Goal: Transaction & Acquisition: Download file/media

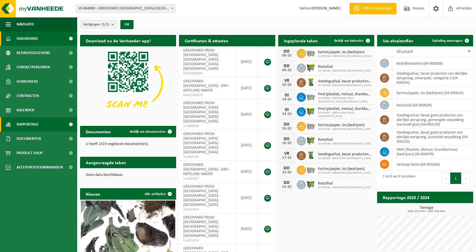
click at [29, 122] on span "Rapportage" at bounding box center [28, 124] width 22 height 14
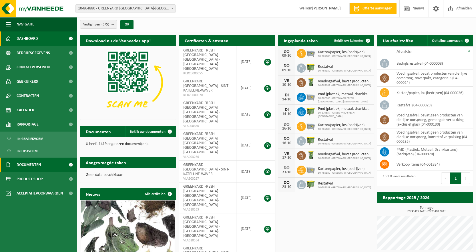
click at [41, 169] on span "Documenten" at bounding box center [29, 164] width 24 height 14
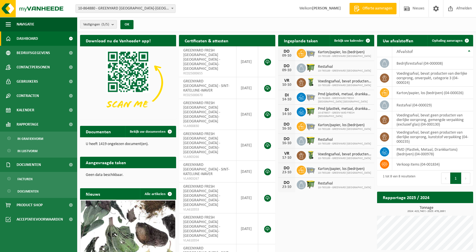
drag, startPoint x: 37, startPoint y: 179, endPoint x: 38, endPoint y: 172, distance: 6.7
click at [37, 178] on link "Facturen" at bounding box center [38, 178] width 74 height 11
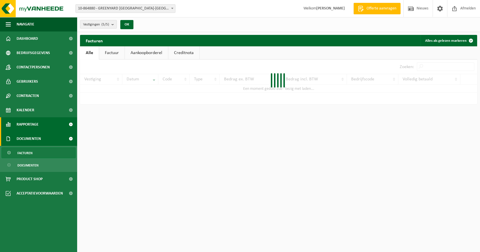
click at [33, 126] on span "Rapportage" at bounding box center [28, 124] width 22 height 14
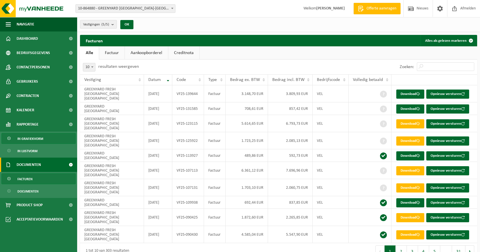
click at [36, 137] on span "In grafiekvorm" at bounding box center [30, 138] width 26 height 11
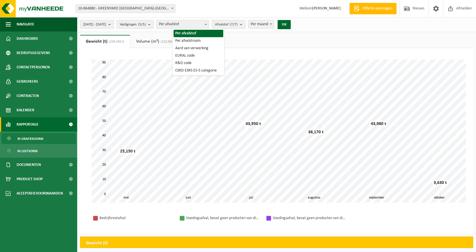
click at [185, 23] on span "Per afvalstof" at bounding box center [183, 24] width 52 height 8
select select "3"
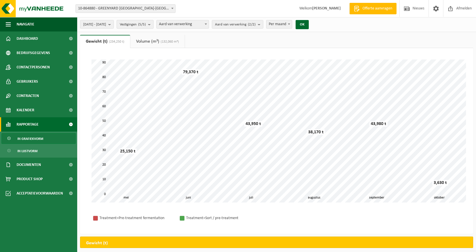
click at [146, 25] on span "Vestigingen (5/5)" at bounding box center [133, 24] width 26 height 9
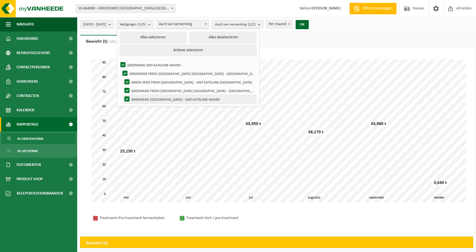
click at [147, 97] on label "GREENYARD [GEOGRAPHIC_DATA] - SINT-KATELIJNE-WAVER" at bounding box center [189, 99] width 133 height 9
click at [122, 95] on input "GREENYARD [GEOGRAPHIC_DATA] - SINT-KATELIJNE-WAVER" at bounding box center [122, 95] width 0 height 0
checkbox input "false"
click at [309, 24] on button "OK" at bounding box center [301, 24] width 13 height 9
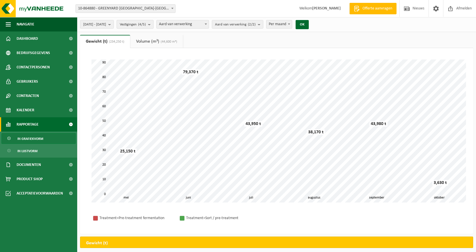
click at [146, 27] on span "Vestigingen (4/5)" at bounding box center [133, 24] width 26 height 9
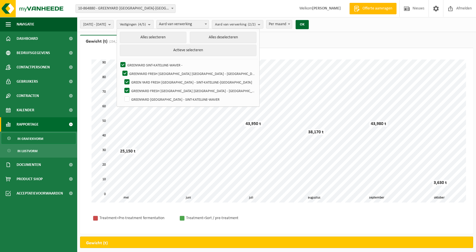
click at [146, 27] on span "Vestigingen (4/5)" at bounding box center [133, 24] width 26 height 9
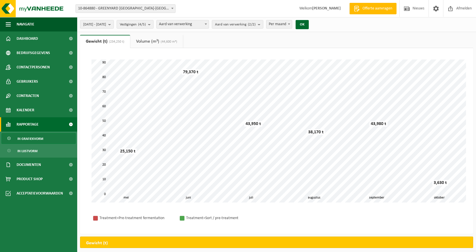
click at [185, 25] on span "Aard van verwerking" at bounding box center [183, 24] width 52 height 8
click at [255, 25] on span "Aard van verwerking (2/2)" at bounding box center [235, 24] width 41 height 9
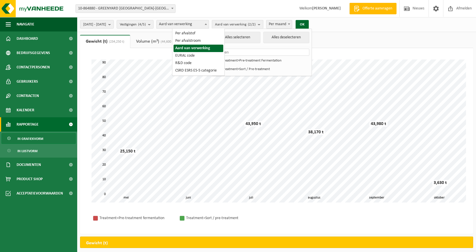
click at [207, 25] on span "Aard van verwerking" at bounding box center [183, 24] width 52 height 8
click at [172, 8] on b at bounding box center [172, 8] width 2 height 1
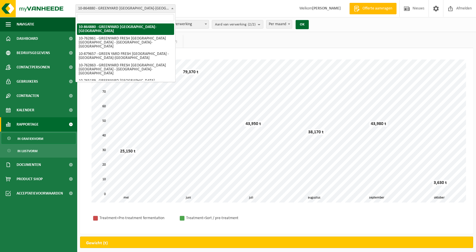
click at [172, 8] on b at bounding box center [172, 8] width 2 height 1
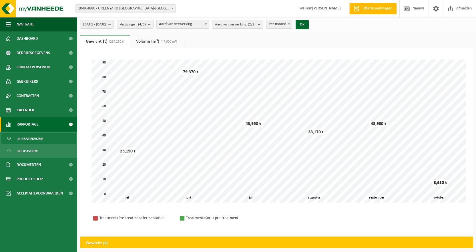
click at [204, 25] on span "Aard van verwerking" at bounding box center [183, 24] width 52 height 8
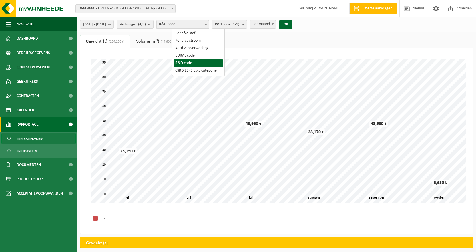
click at [192, 26] on span "R&D code" at bounding box center [183, 24] width 52 height 8
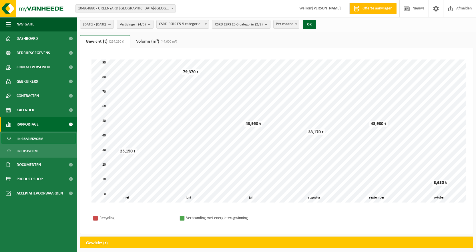
click at [209, 26] on span "CSRD ESRS E5-5 categorie" at bounding box center [183, 24] width 52 height 8
select select "7"
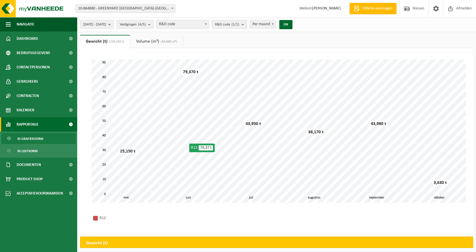
scroll to position [69, 0]
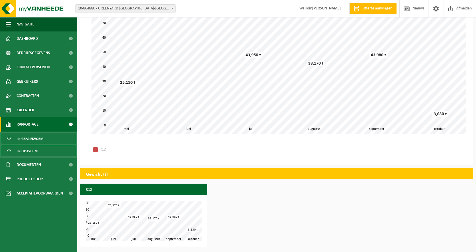
click at [27, 149] on span "In lijstvorm" at bounding box center [27, 150] width 20 height 11
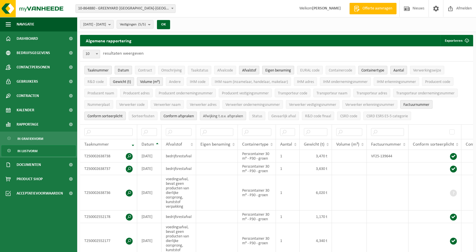
click at [232, 115] on span "Afwijking t.o.v. afspraken" at bounding box center [223, 116] width 40 height 4
drag, startPoint x: 179, startPoint y: 114, endPoint x: 108, endPoint y: 118, distance: 71.0
click at [178, 114] on span "Conform afspraken" at bounding box center [178, 116] width 30 height 4
click at [109, 115] on span "Conform sorteerplicht" at bounding box center [104, 116] width 35 height 4
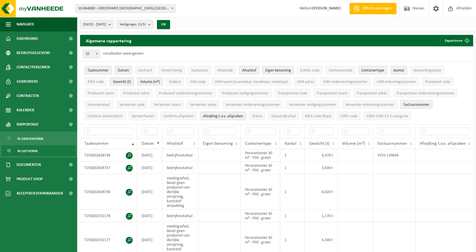
click at [126, 81] on span "Gewicht (t)" at bounding box center [122, 82] width 18 height 4
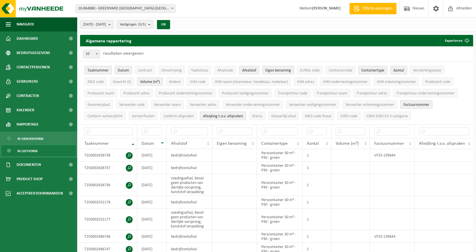
click at [149, 81] on span "Volume (m³)" at bounding box center [150, 82] width 20 height 4
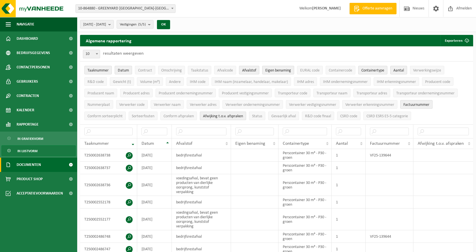
click at [38, 165] on span "Documenten" at bounding box center [29, 164] width 24 height 14
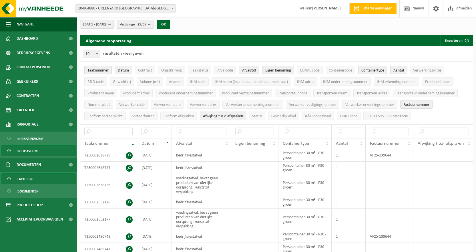
click at [29, 177] on span "Facturen" at bounding box center [24, 178] width 15 height 11
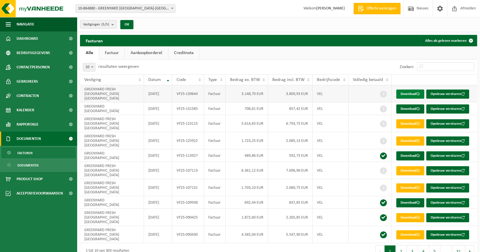
click at [408, 91] on link "Download" at bounding box center [410, 93] width 28 height 9
click at [411, 119] on link "Download" at bounding box center [410, 123] width 28 height 9
click at [115, 25] on b "submit" at bounding box center [113, 24] width 5 height 8
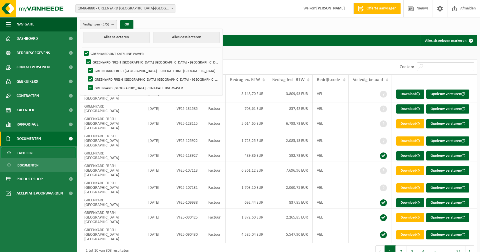
click at [115, 25] on b "submit" at bounding box center [113, 24] width 5 height 8
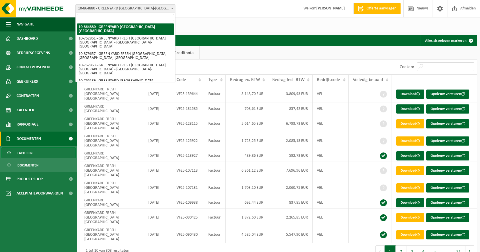
click at [172, 8] on b at bounding box center [172, 8] width 2 height 1
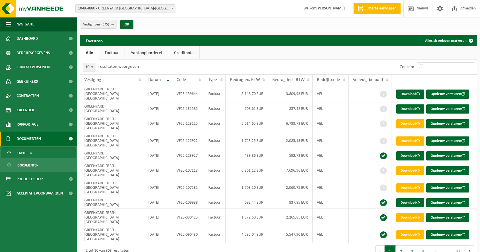
click at [172, 8] on b at bounding box center [172, 8] width 2 height 1
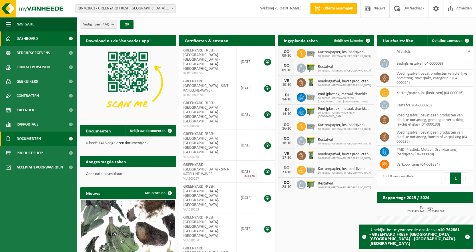
click at [33, 139] on span "Documenten" at bounding box center [29, 138] width 24 height 14
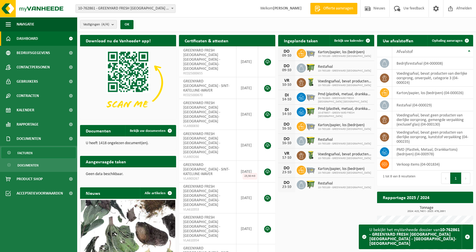
click at [38, 153] on link "Facturen" at bounding box center [38, 152] width 74 height 11
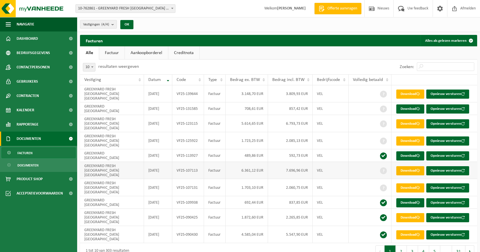
click at [415, 166] on link "Download" at bounding box center [410, 170] width 28 height 9
